Goal: Register for event/course: Sign up to attend an event or enroll in a course

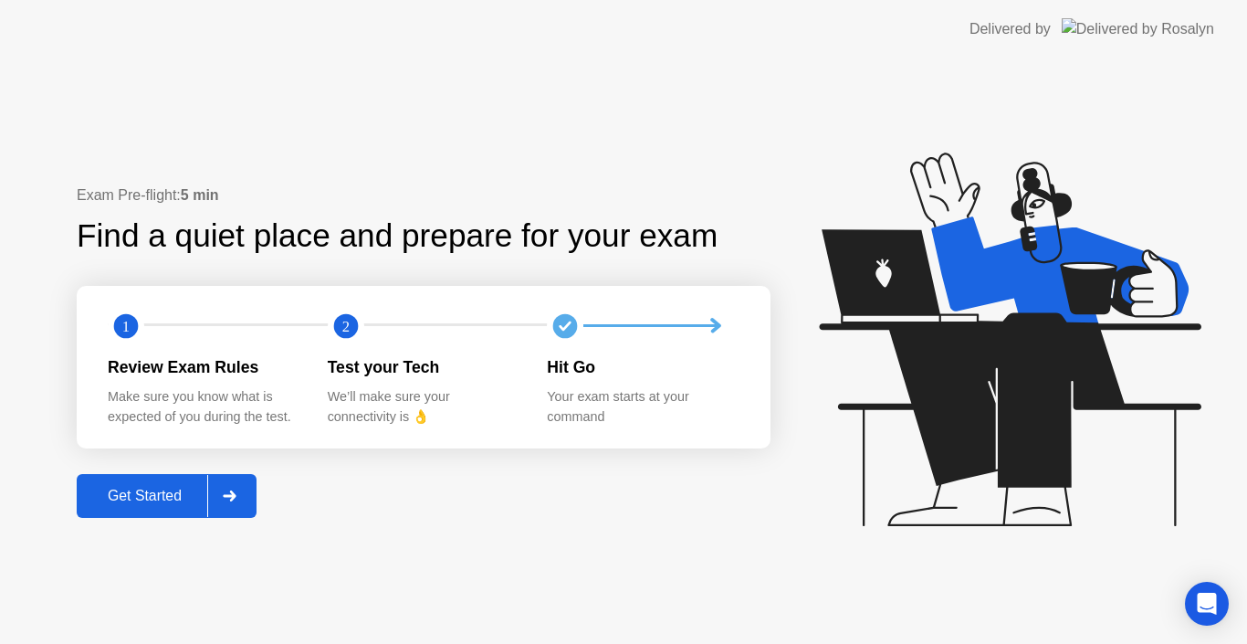
click at [182, 498] on div "Get Started" at bounding box center [144, 495] width 125 height 16
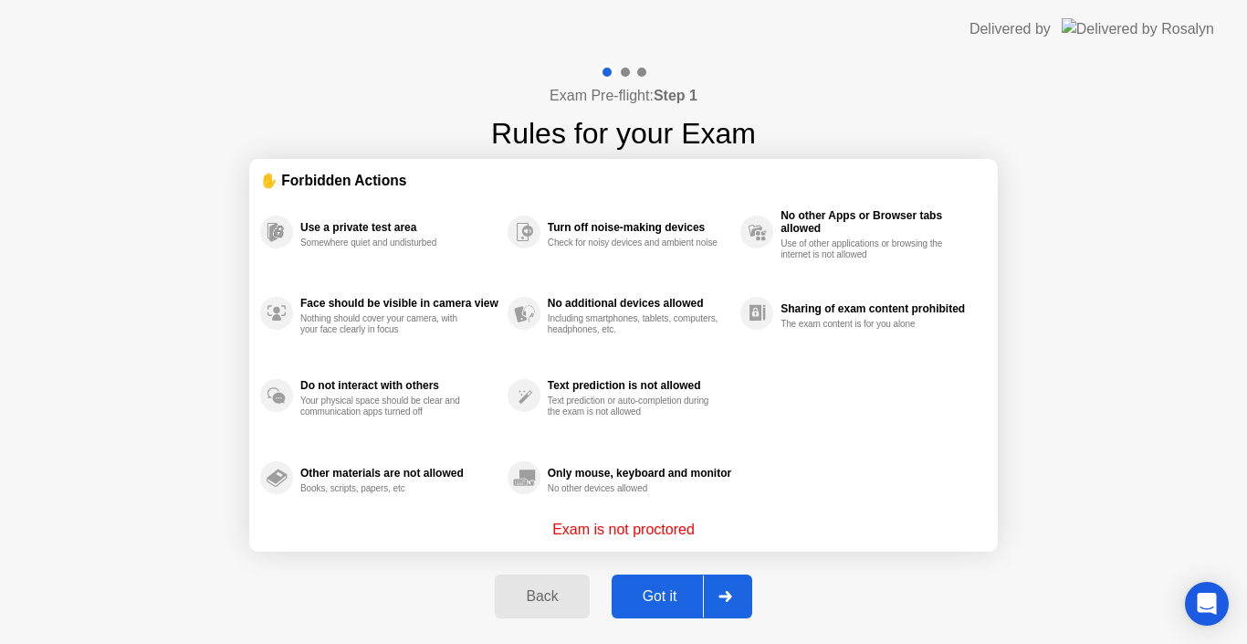
click at [625, 609] on button "Got it" at bounding box center [682, 596] width 141 height 44
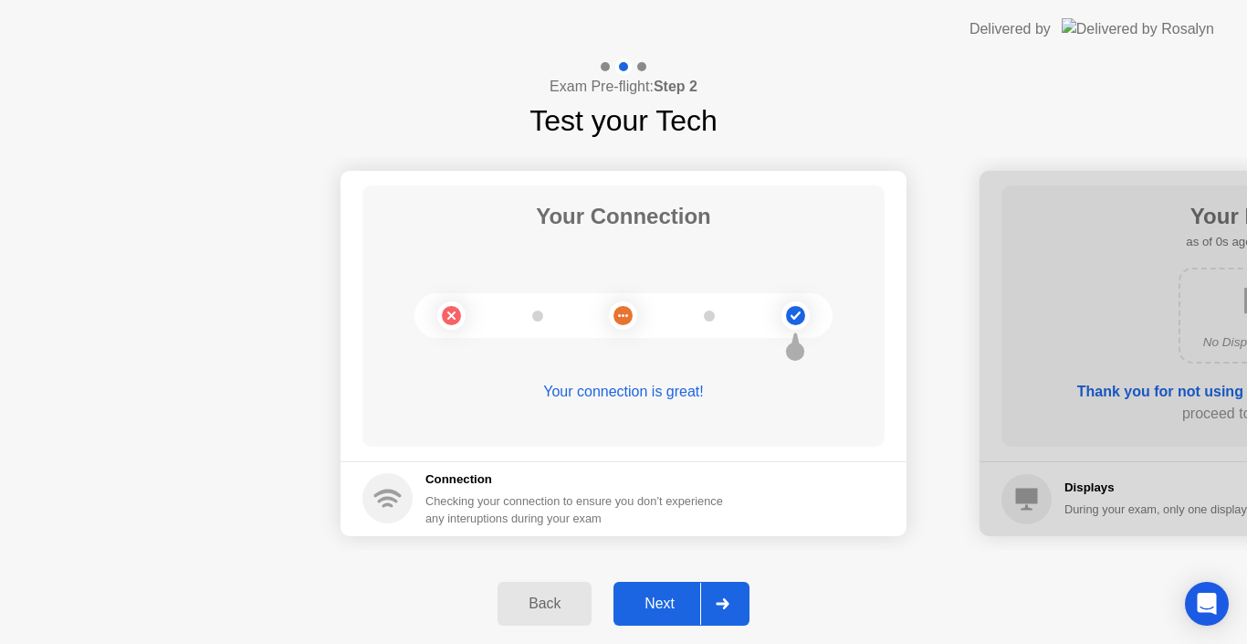
click at [659, 606] on div "Next" at bounding box center [659, 603] width 81 height 16
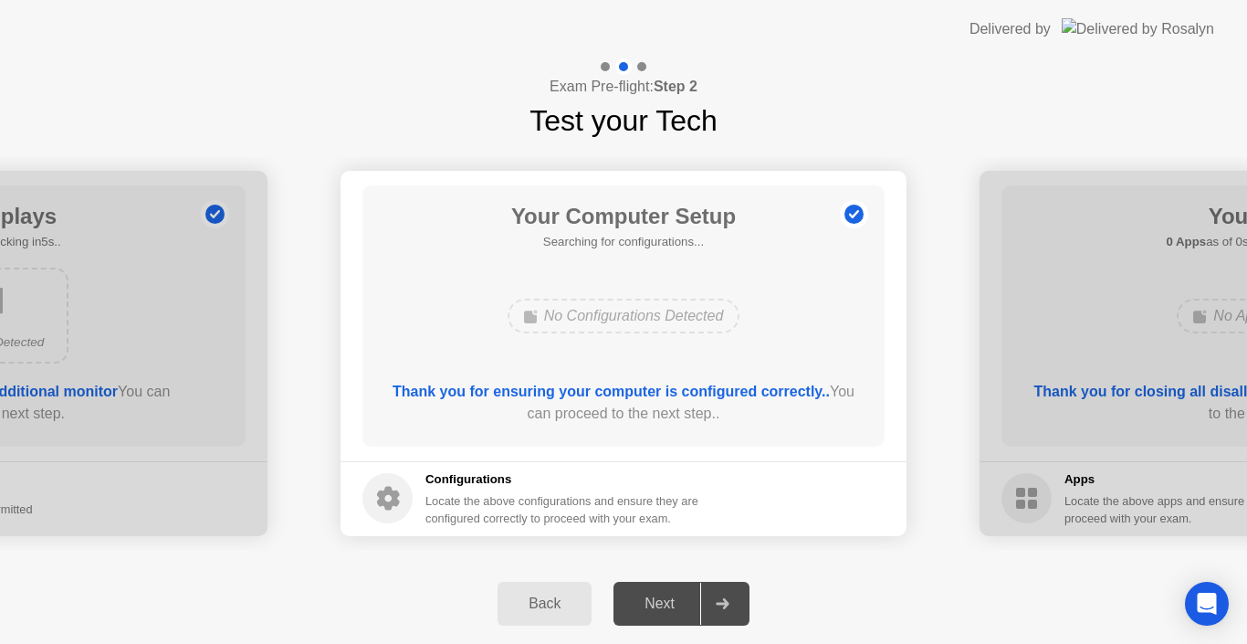
click at [659, 606] on div "Next" at bounding box center [659, 603] width 81 height 16
drag, startPoint x: 727, startPoint y: 575, endPoint x: 718, endPoint y: 592, distance: 19.6
click at [726, 578] on div "Back Next" at bounding box center [623, 603] width 1247 height 80
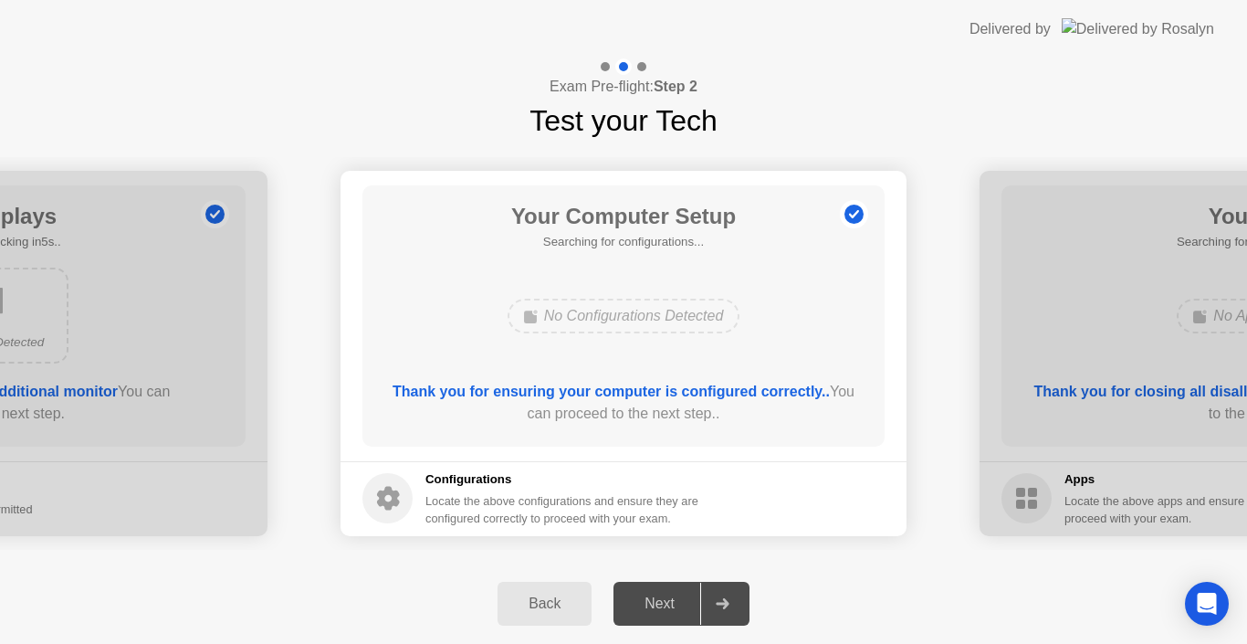
click at [719, 592] on div at bounding box center [722, 603] width 44 height 42
click at [676, 602] on div "Next" at bounding box center [659, 603] width 81 height 16
click at [559, 597] on div "Back" at bounding box center [544, 603] width 83 height 16
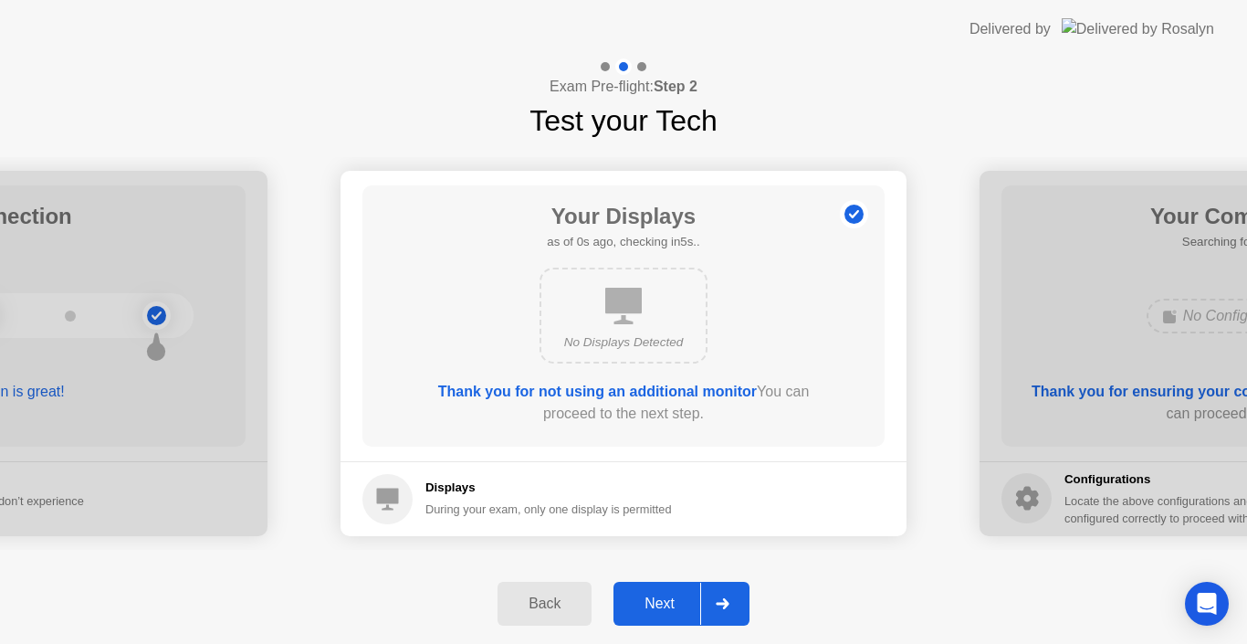
click at [615, 598] on button "Next" at bounding box center [681, 603] width 136 height 44
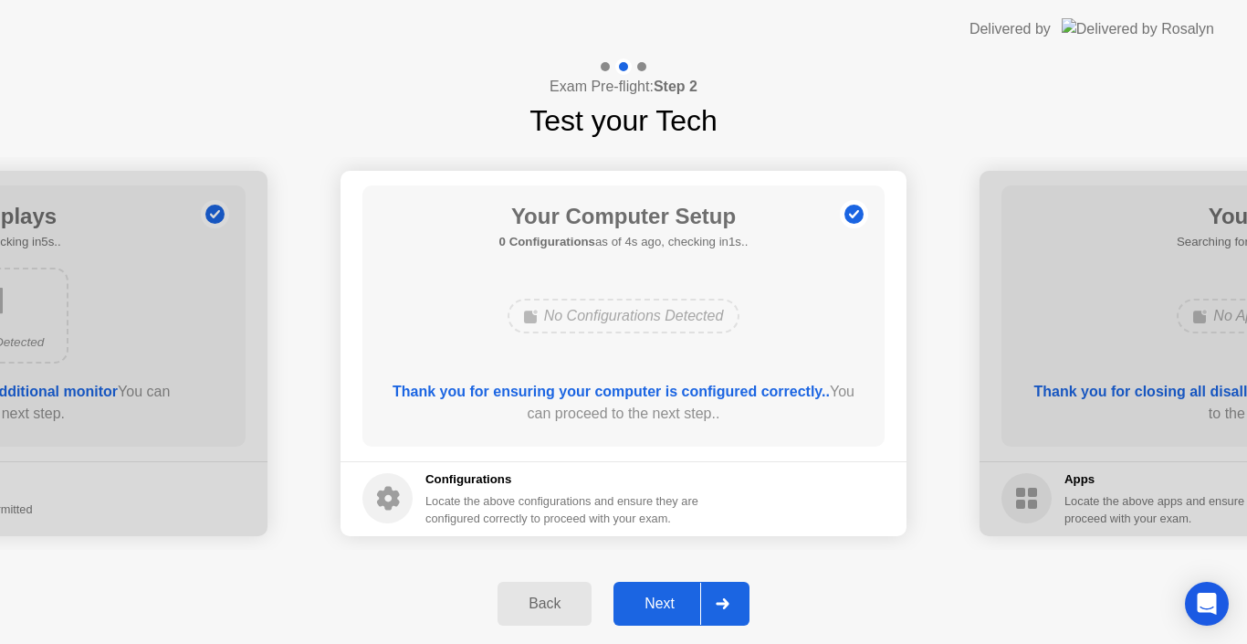
click at [707, 603] on div at bounding box center [722, 603] width 44 height 42
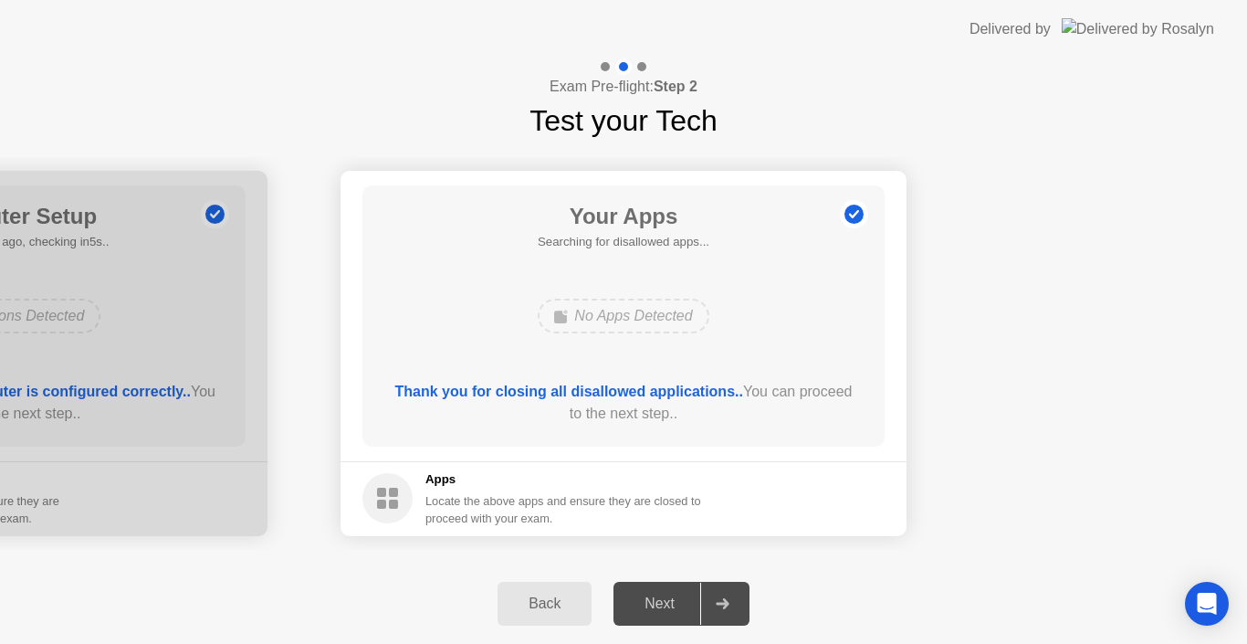
click at [822, 494] on footer "Apps Locate the above apps and ensure they are closed to proceed with your exam." at bounding box center [623, 498] width 566 height 75
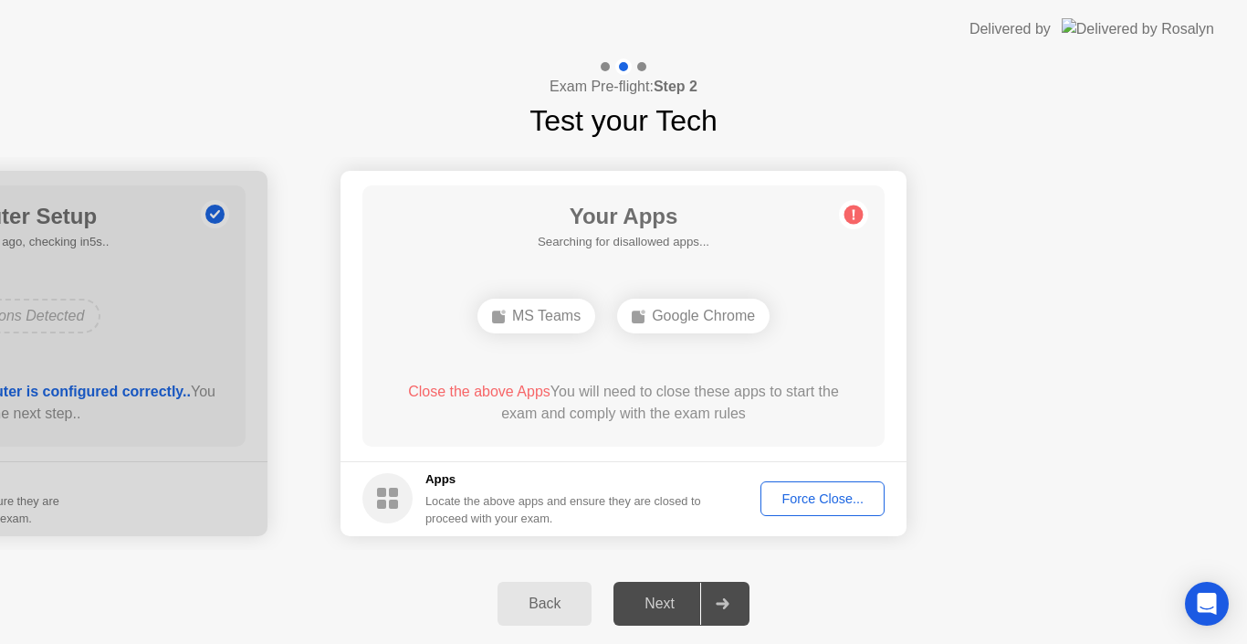
click at [782, 500] on div "Force Close..." at bounding box center [822, 498] width 111 height 15
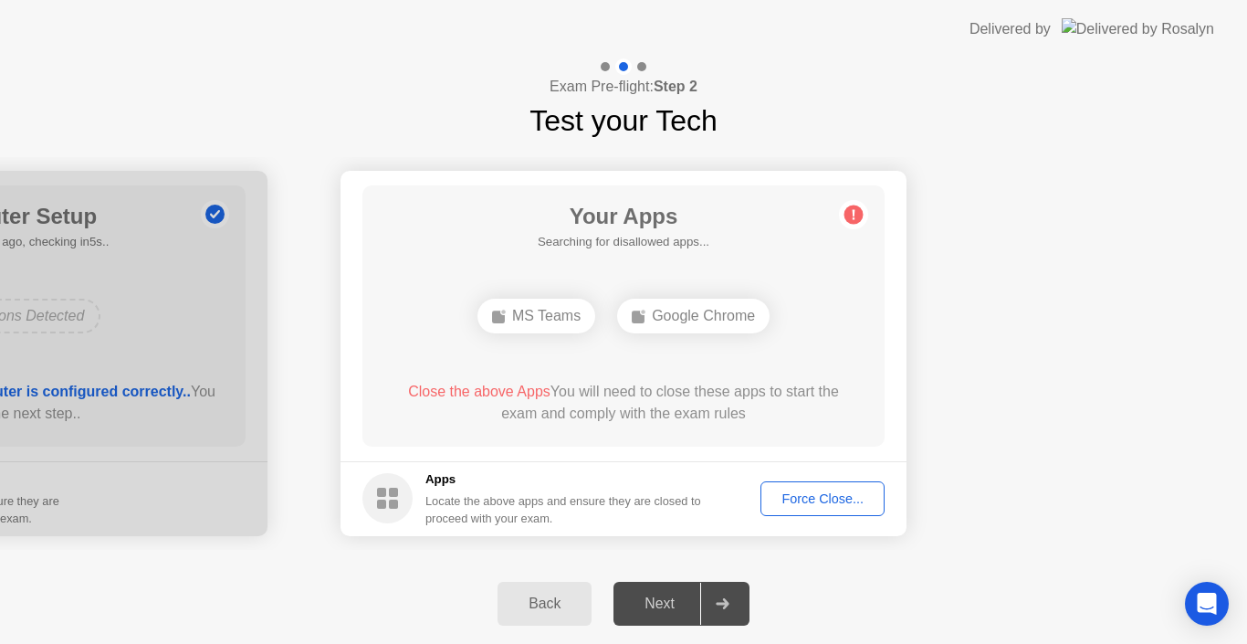
click at [779, 496] on div "Force Close..." at bounding box center [822, 498] width 111 height 15
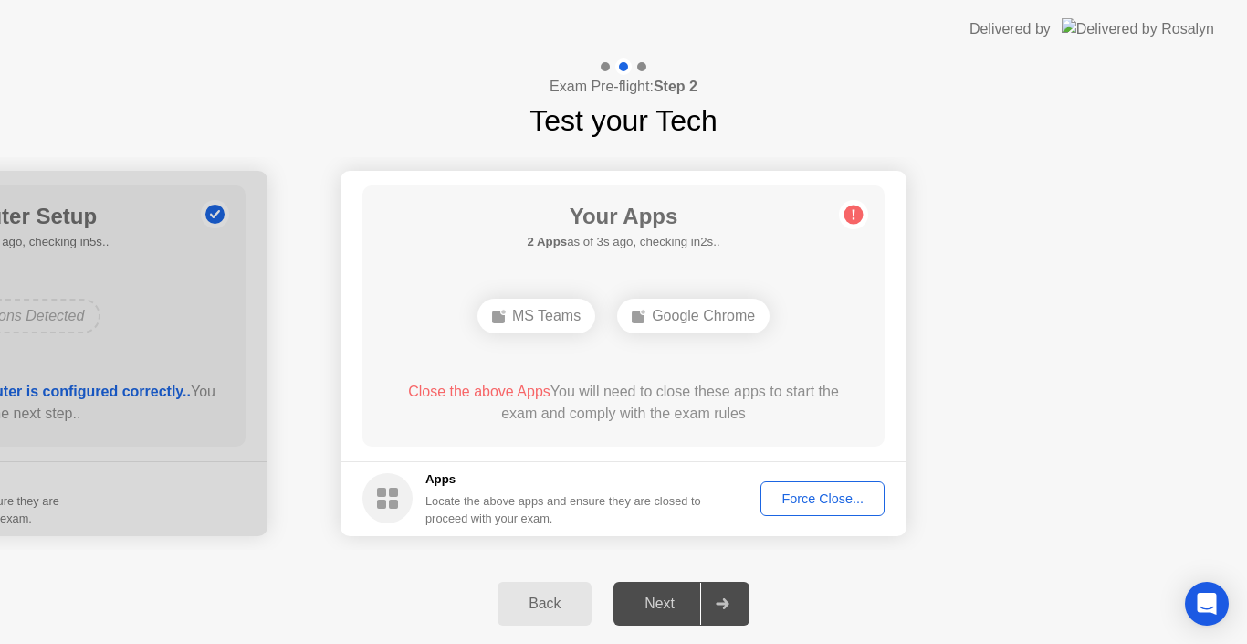
click at [763, 493] on button "Force Close..." at bounding box center [822, 498] width 124 height 35
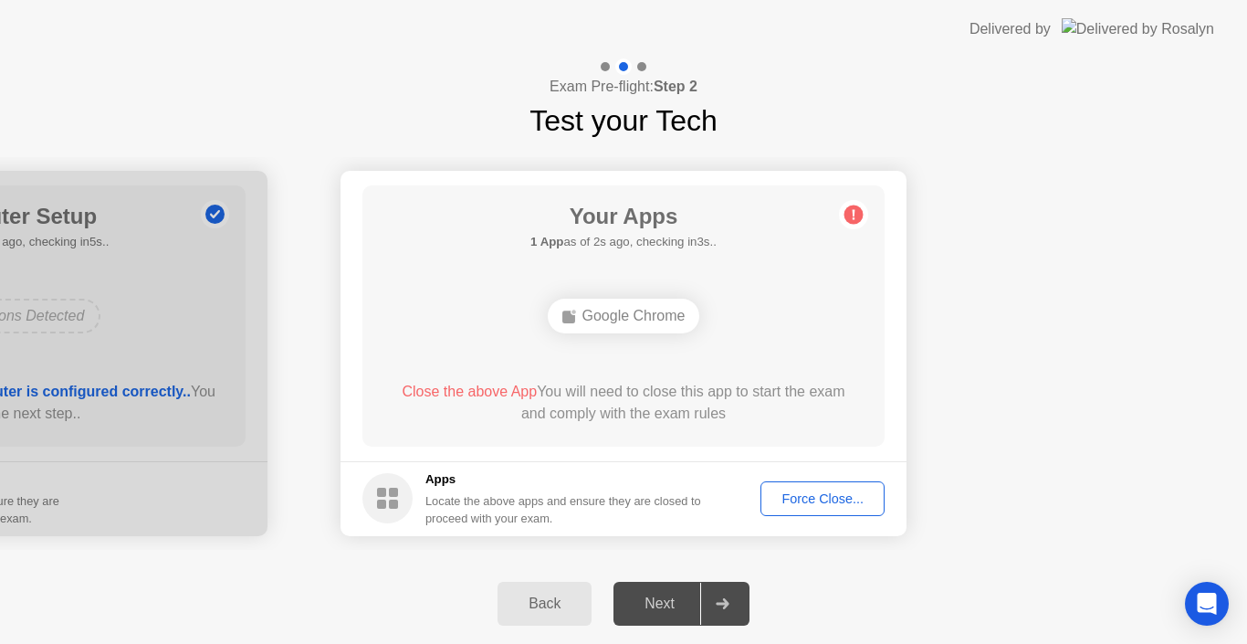
click at [776, 492] on div "Force Close..." at bounding box center [822, 498] width 111 height 15
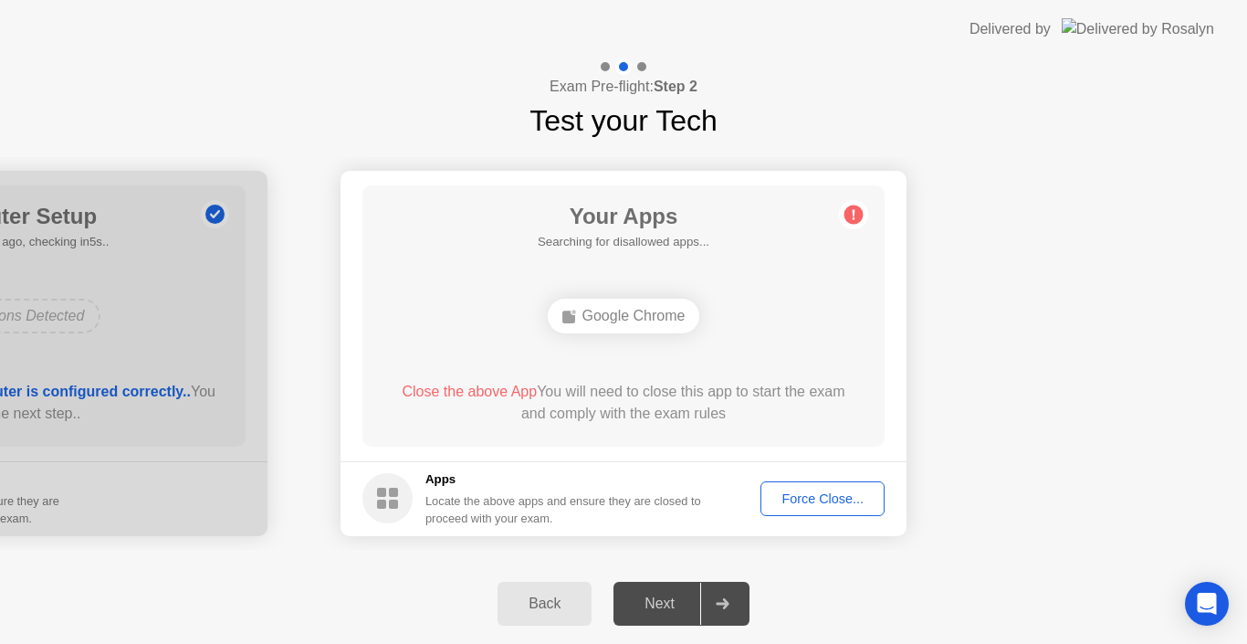
click at [771, 514] on button "Force Close..." at bounding box center [822, 498] width 124 height 35
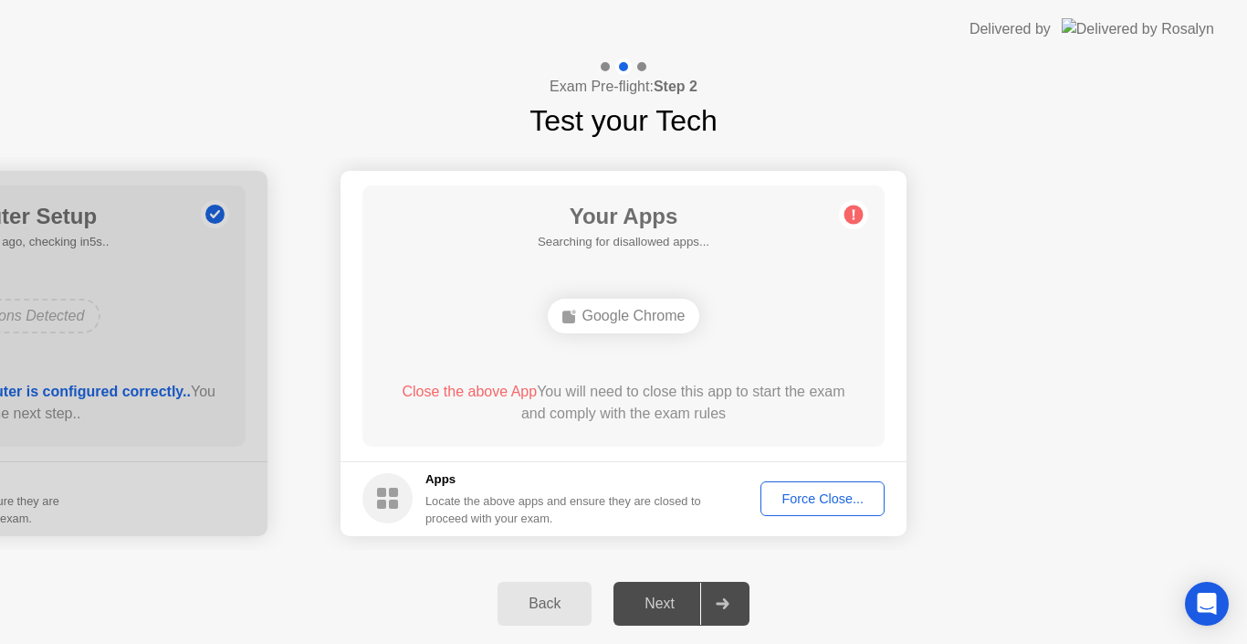
click at [790, 496] on div "Force Close..." at bounding box center [822, 498] width 111 height 15
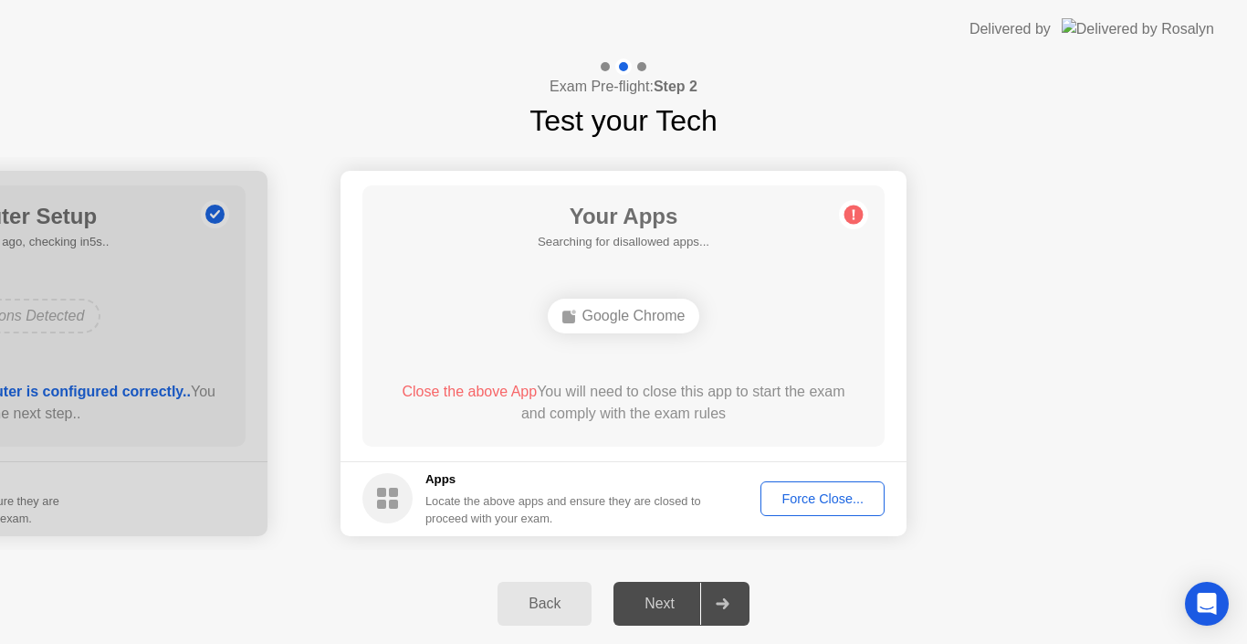
click at [781, 487] on button "Force Close..." at bounding box center [822, 498] width 124 height 35
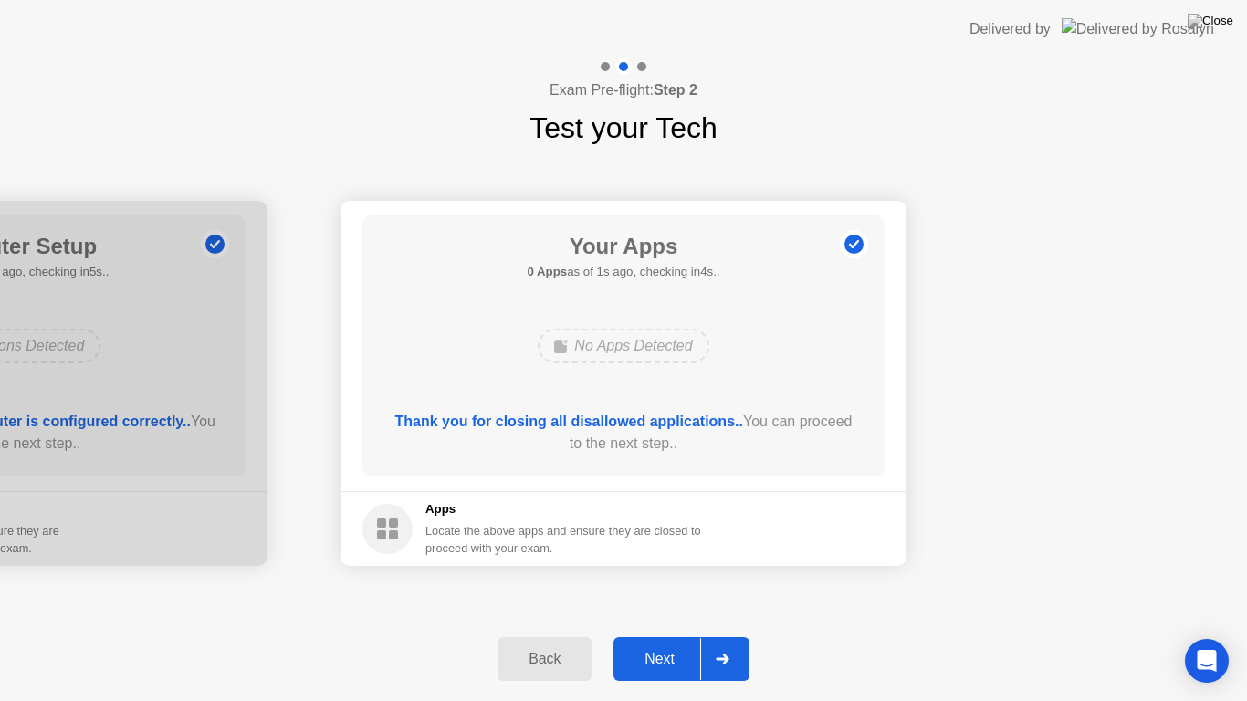
click at [676, 637] on button "Next" at bounding box center [681, 659] width 136 height 44
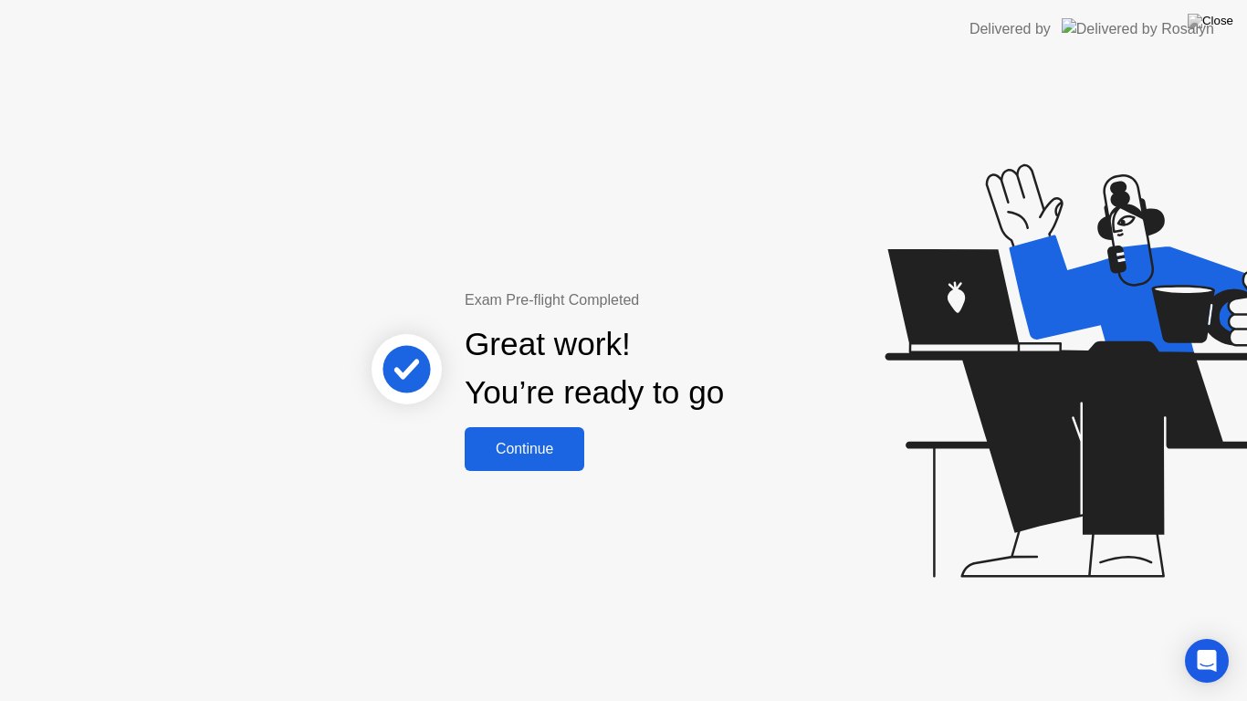
click at [548, 463] on button "Continue" at bounding box center [525, 449] width 120 height 44
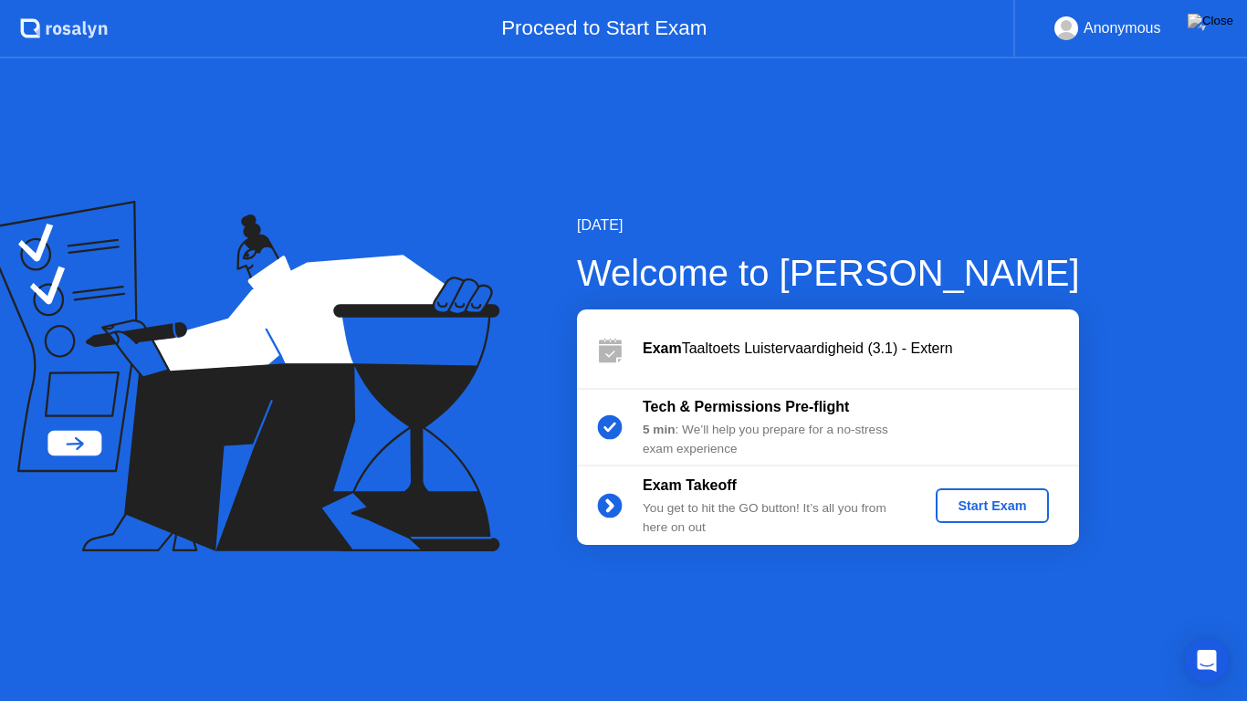
click at [1000, 513] on div "Start Exam" at bounding box center [992, 505] width 98 height 15
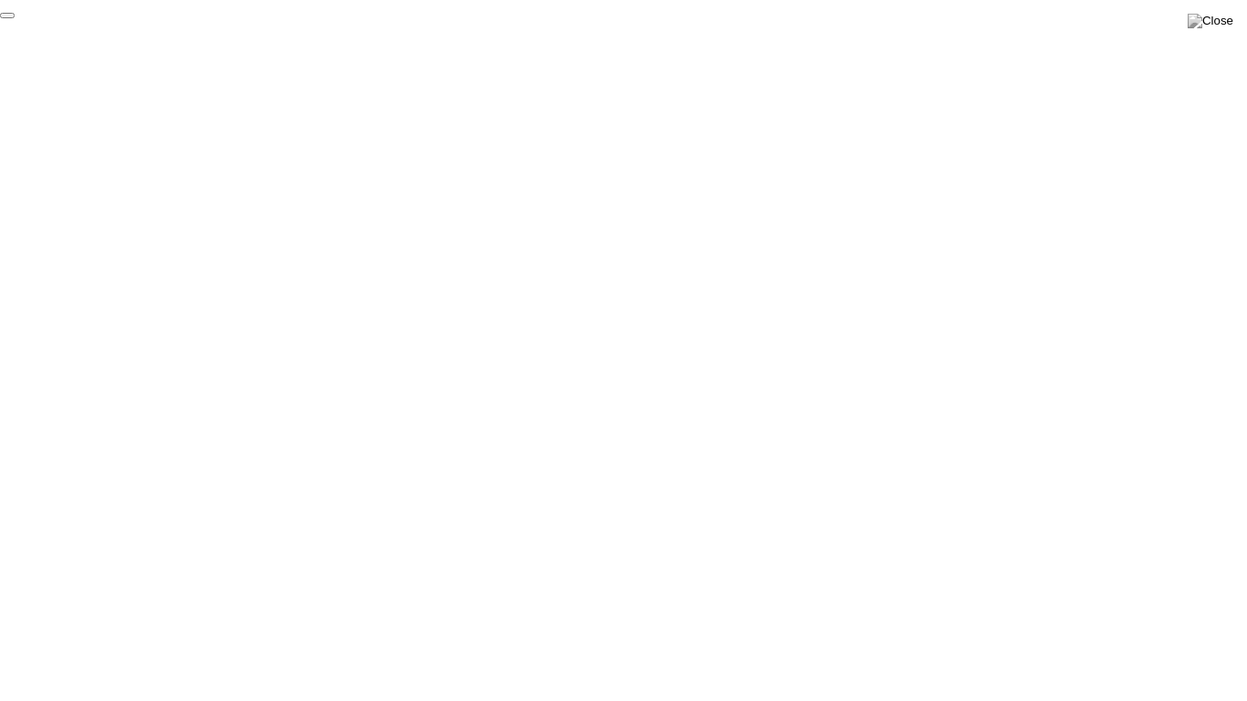
click div "End Proctoring Session"
